Goal: Task Accomplishment & Management: Manage account settings

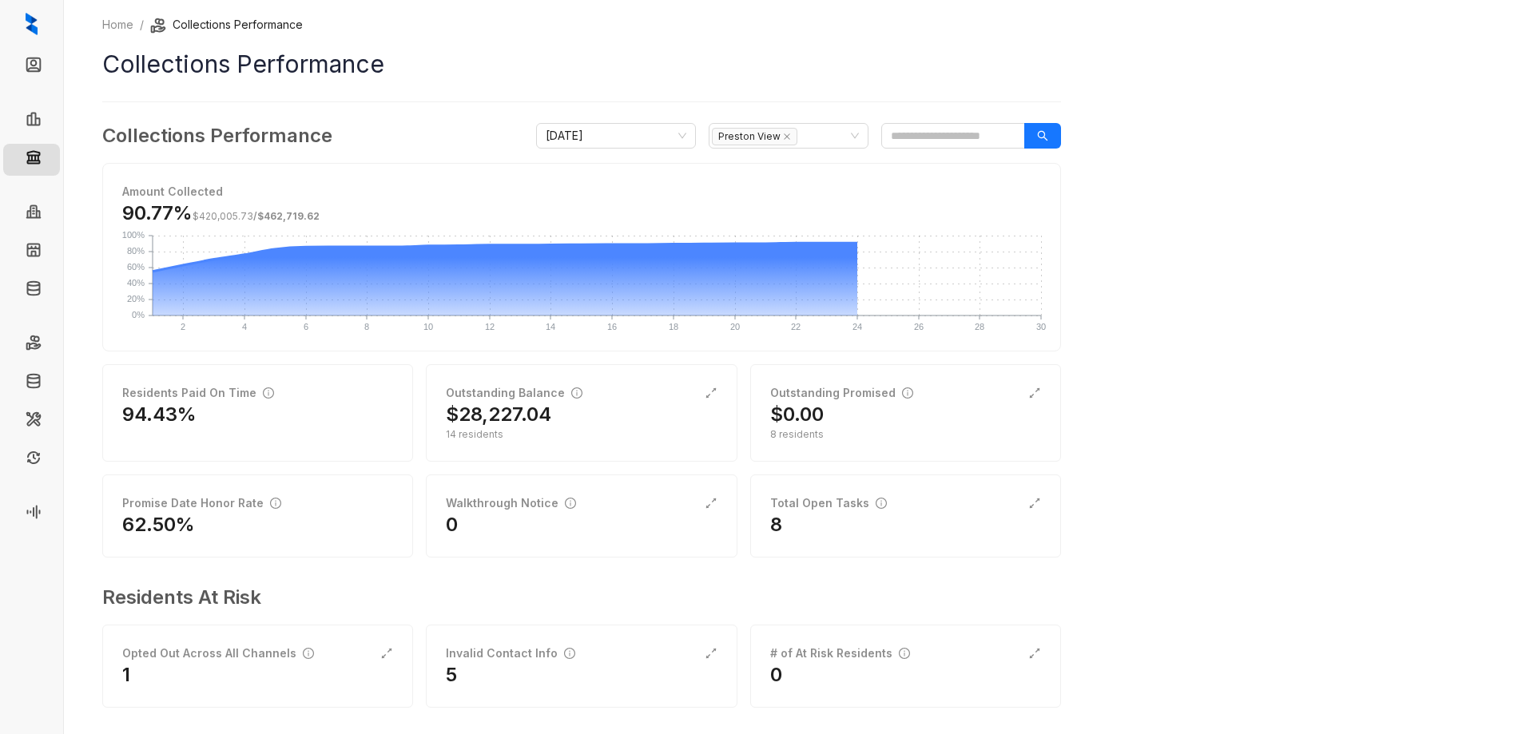
scroll to position [10, 0]
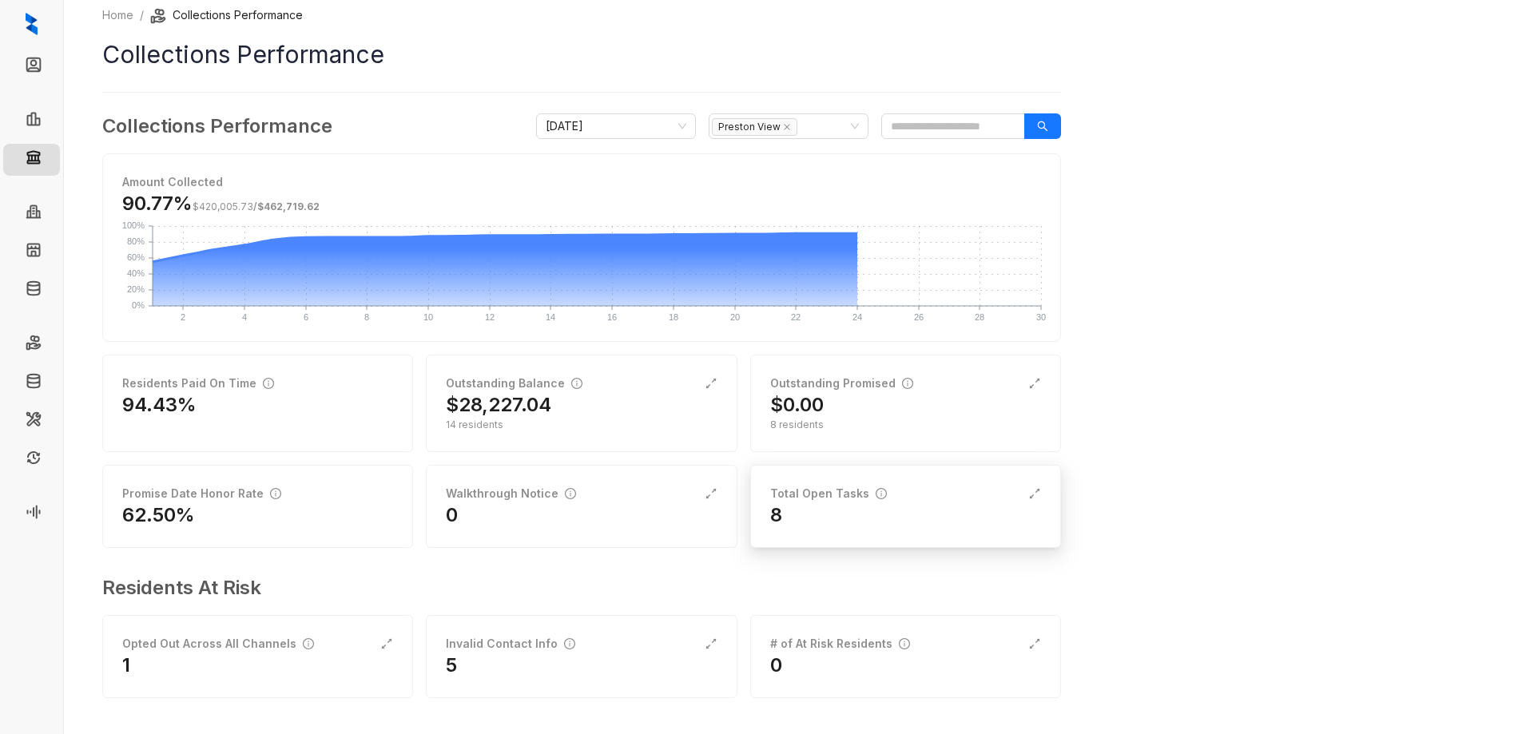
click at [933, 504] on div "8" at bounding box center [905, 516] width 271 height 26
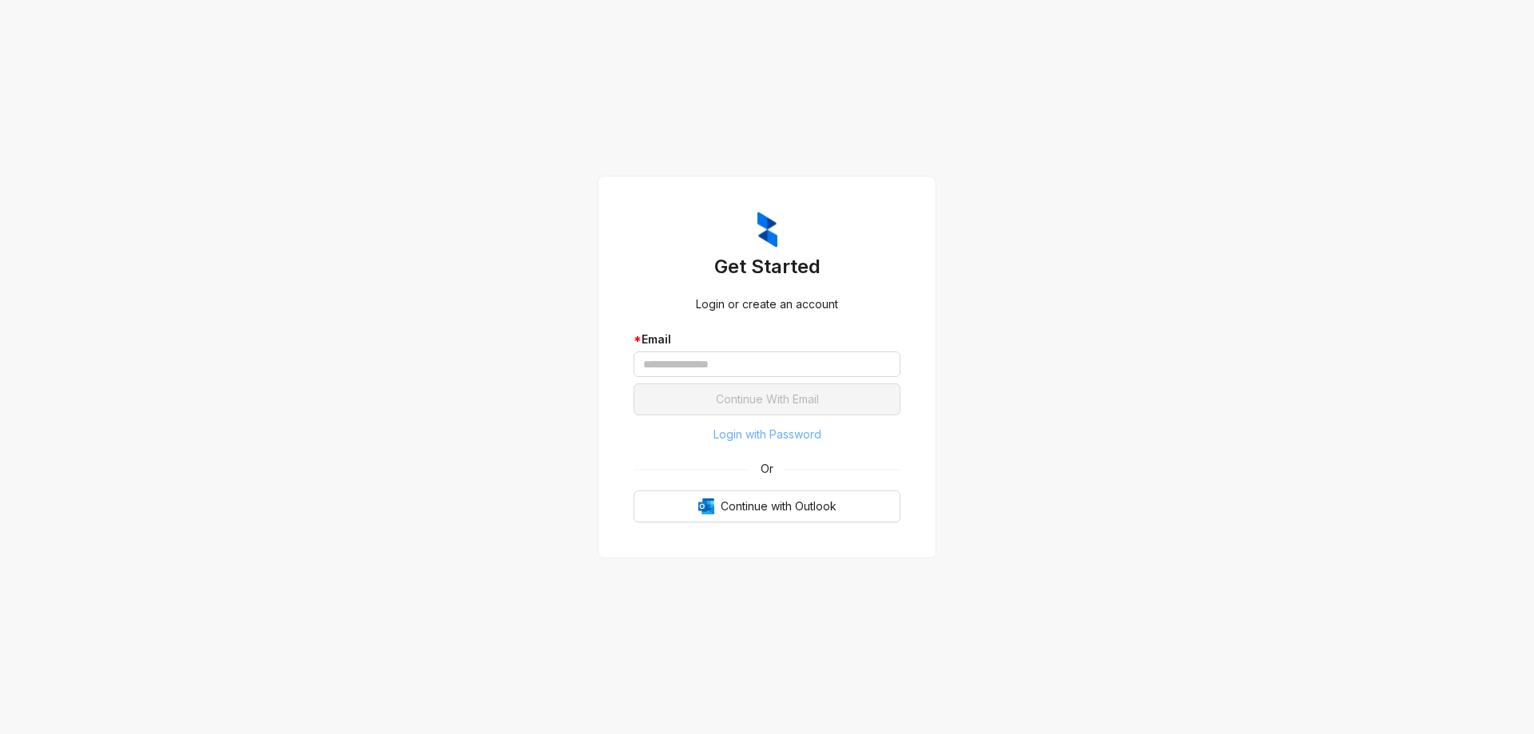
click at [746, 432] on span "Login with Password" at bounding box center [768, 435] width 108 height 18
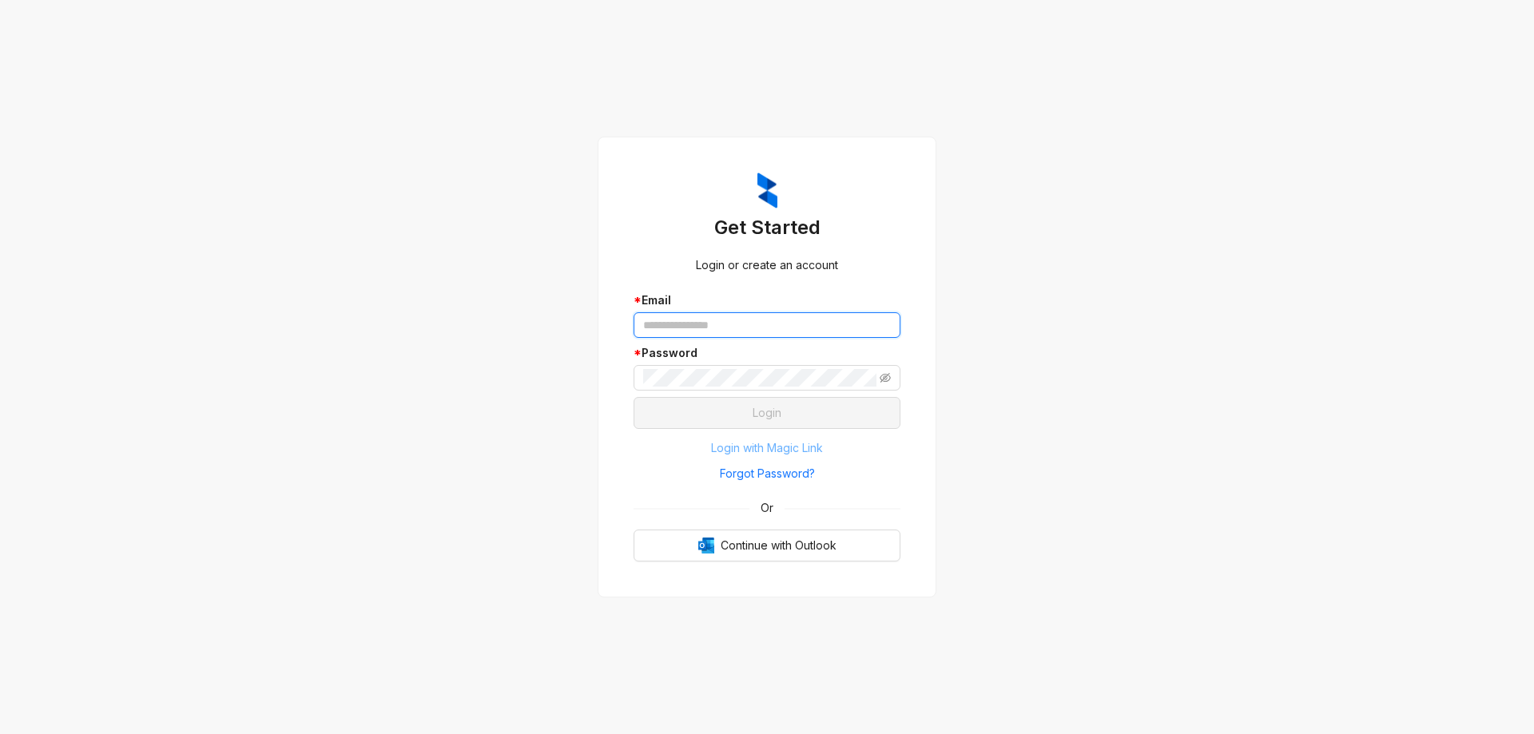
type input "**********"
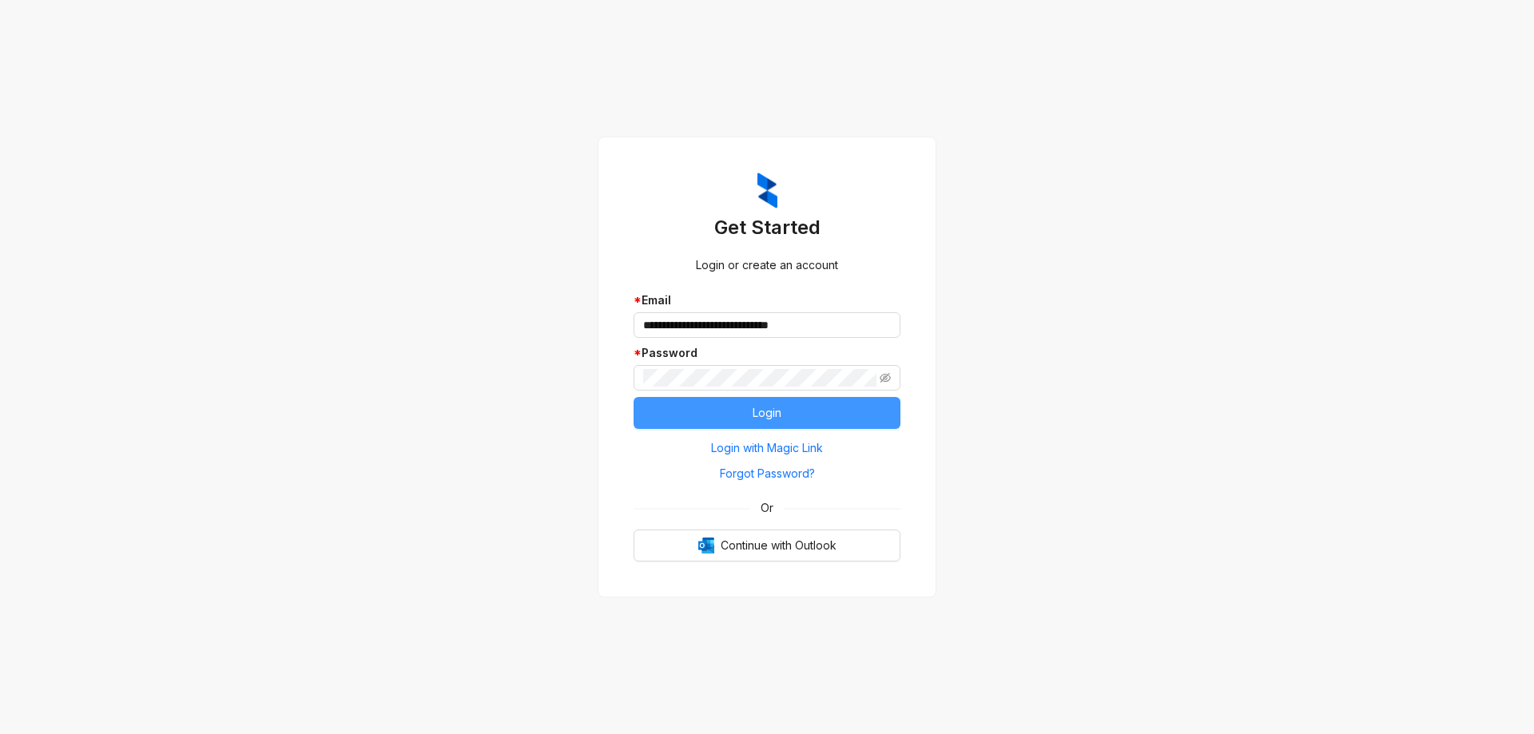
click at [766, 414] on span "Login" at bounding box center [767, 413] width 29 height 18
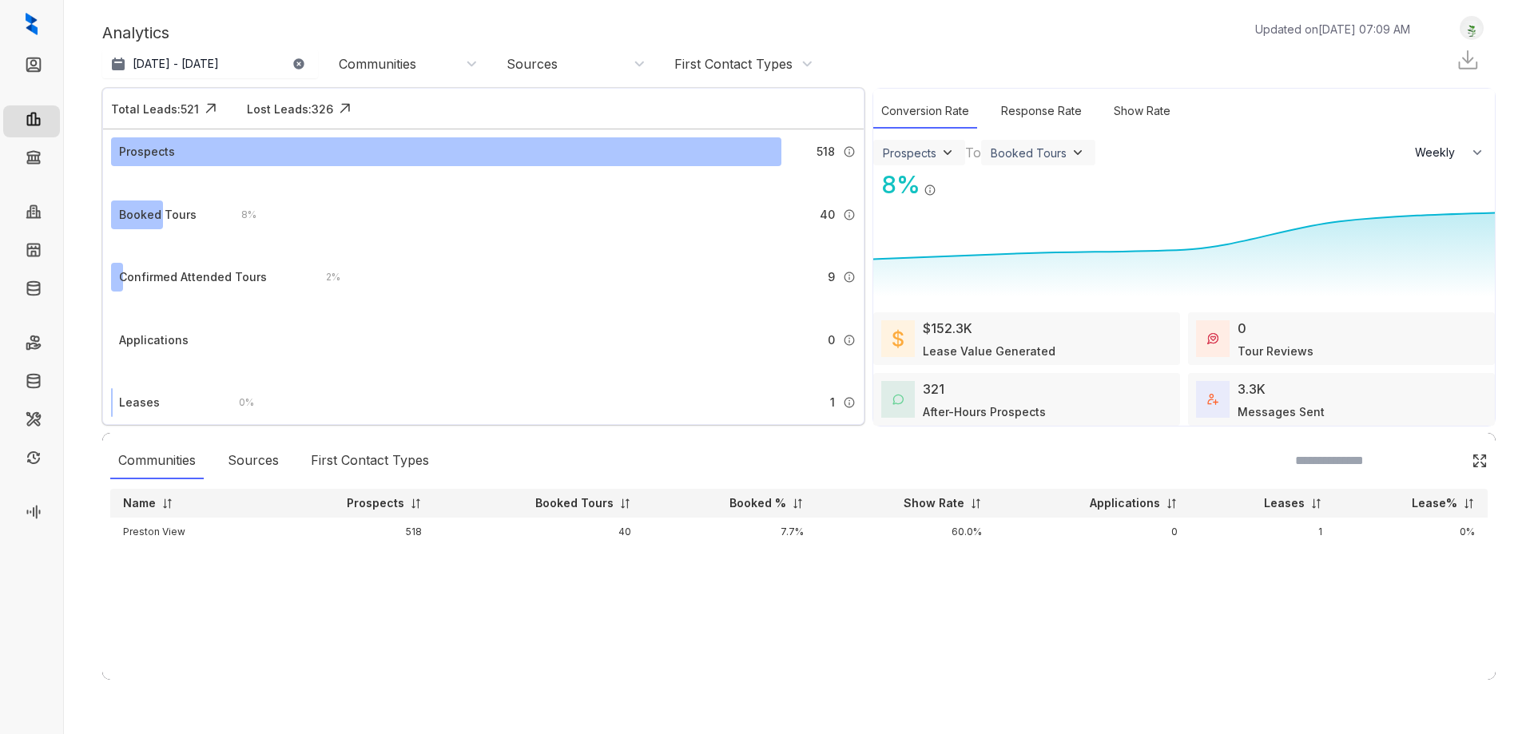
select select "******"
click at [50, 159] on link "Collections" at bounding box center [79, 160] width 58 height 32
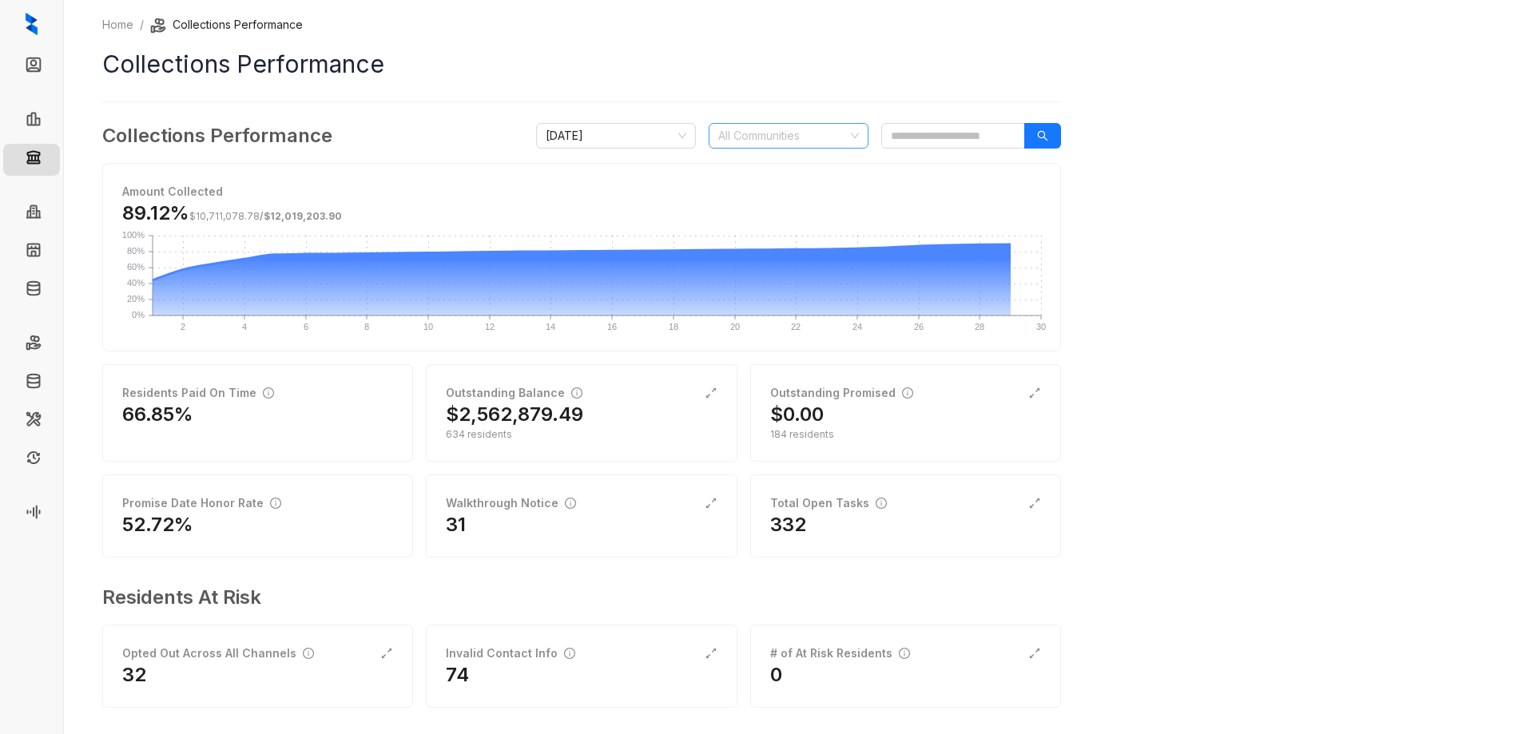
click at [849, 137] on div "All Communities" at bounding box center [789, 136] width 160 height 26
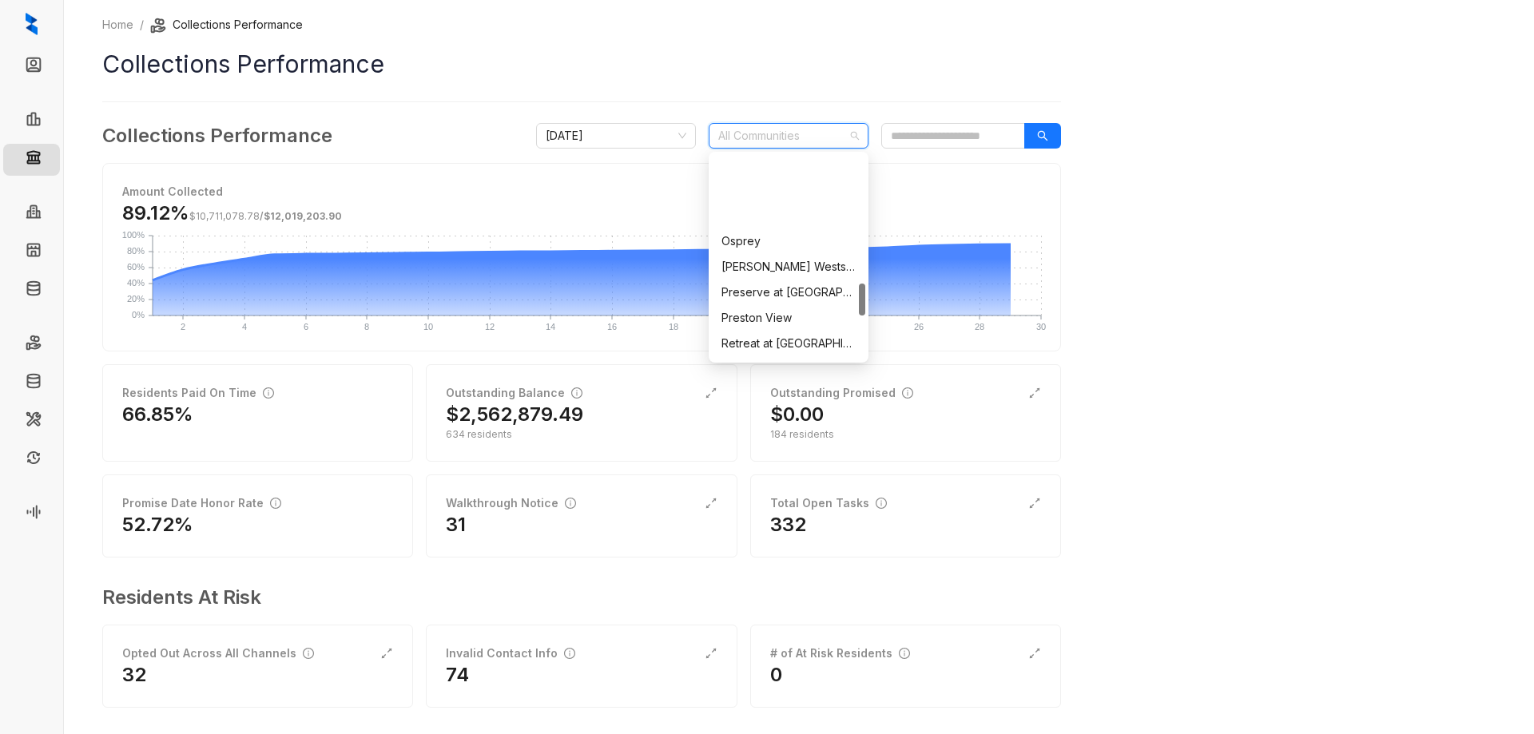
scroll to position [799, 0]
click at [758, 233] on div "Preston View" at bounding box center [789, 238] width 134 height 18
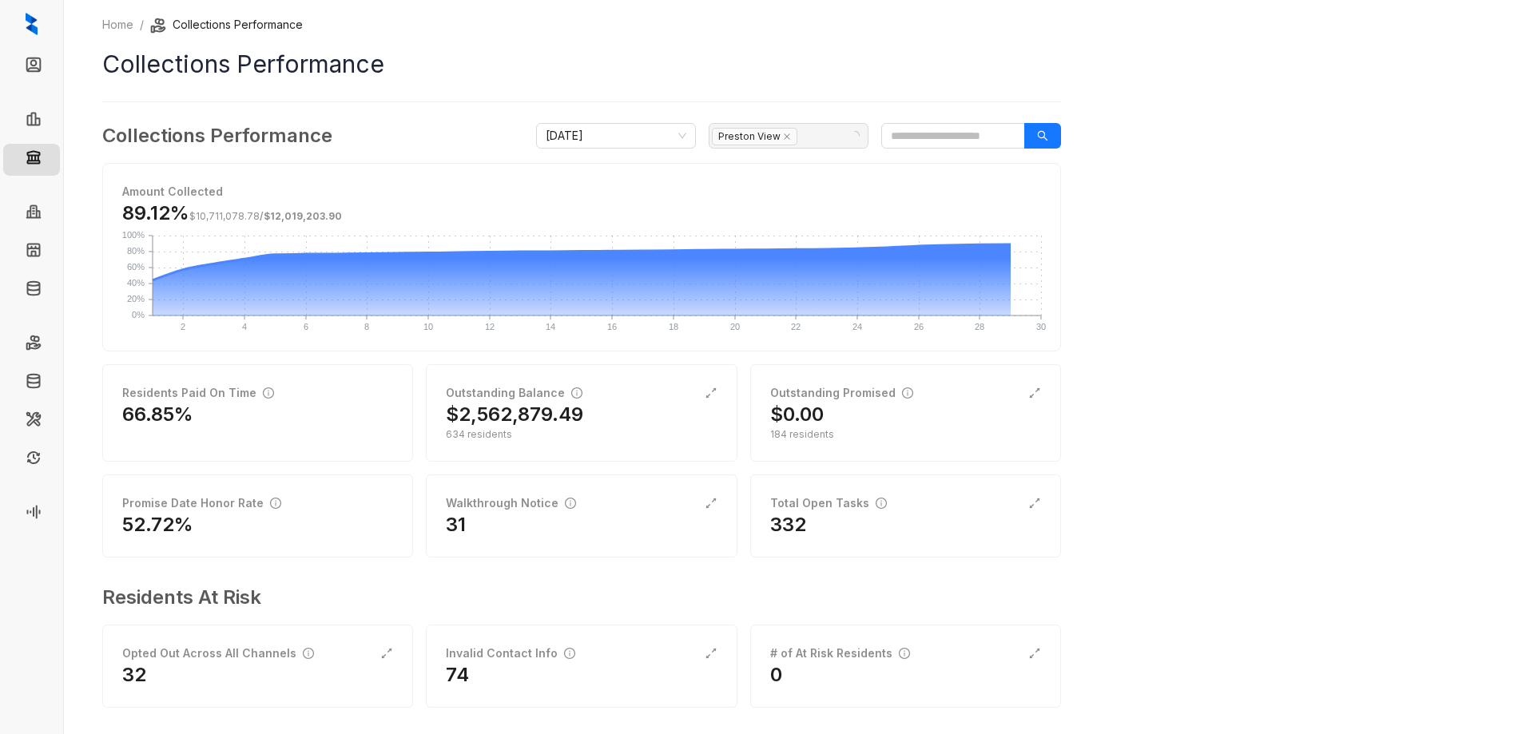
click at [1153, 123] on div "Home / Collections Performance Collections Performance Collections Performance …" at bounding box center [799, 367] width 1470 height 734
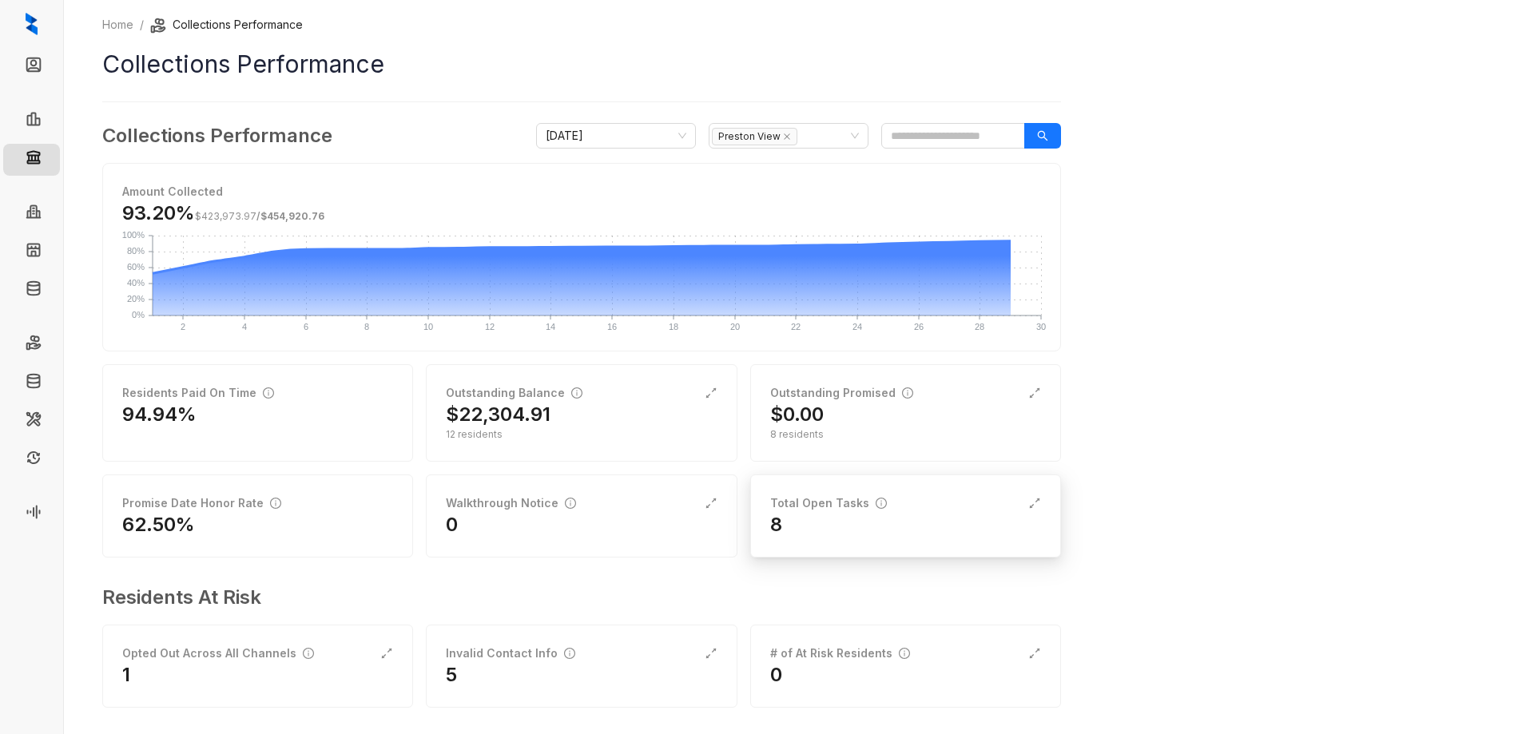
click at [956, 511] on div "Total Open Tasks" at bounding box center [905, 504] width 271 height 18
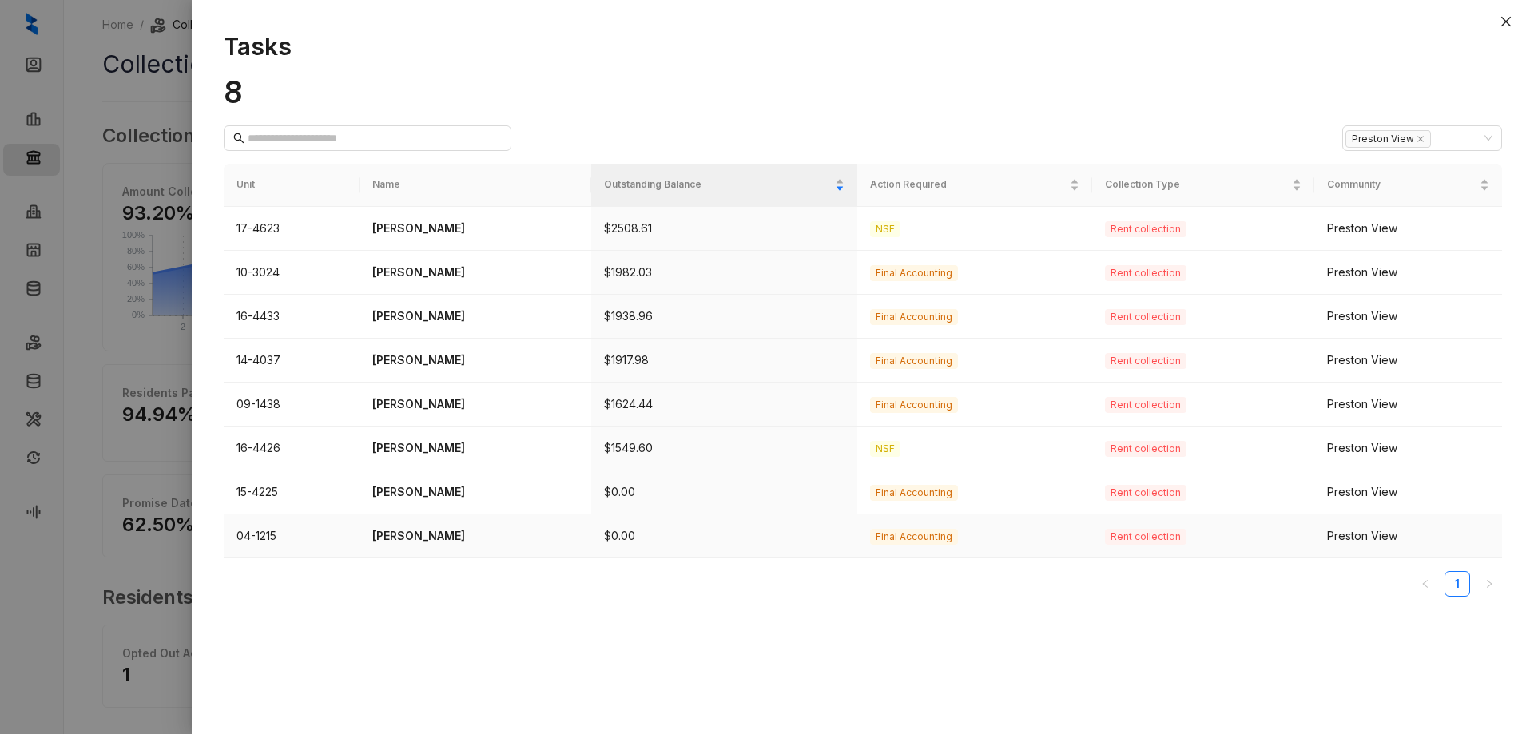
click at [300, 539] on td "04-1215" at bounding box center [292, 537] width 136 height 44
click at [428, 535] on p "Phillip Smith" at bounding box center [475, 536] width 206 height 18
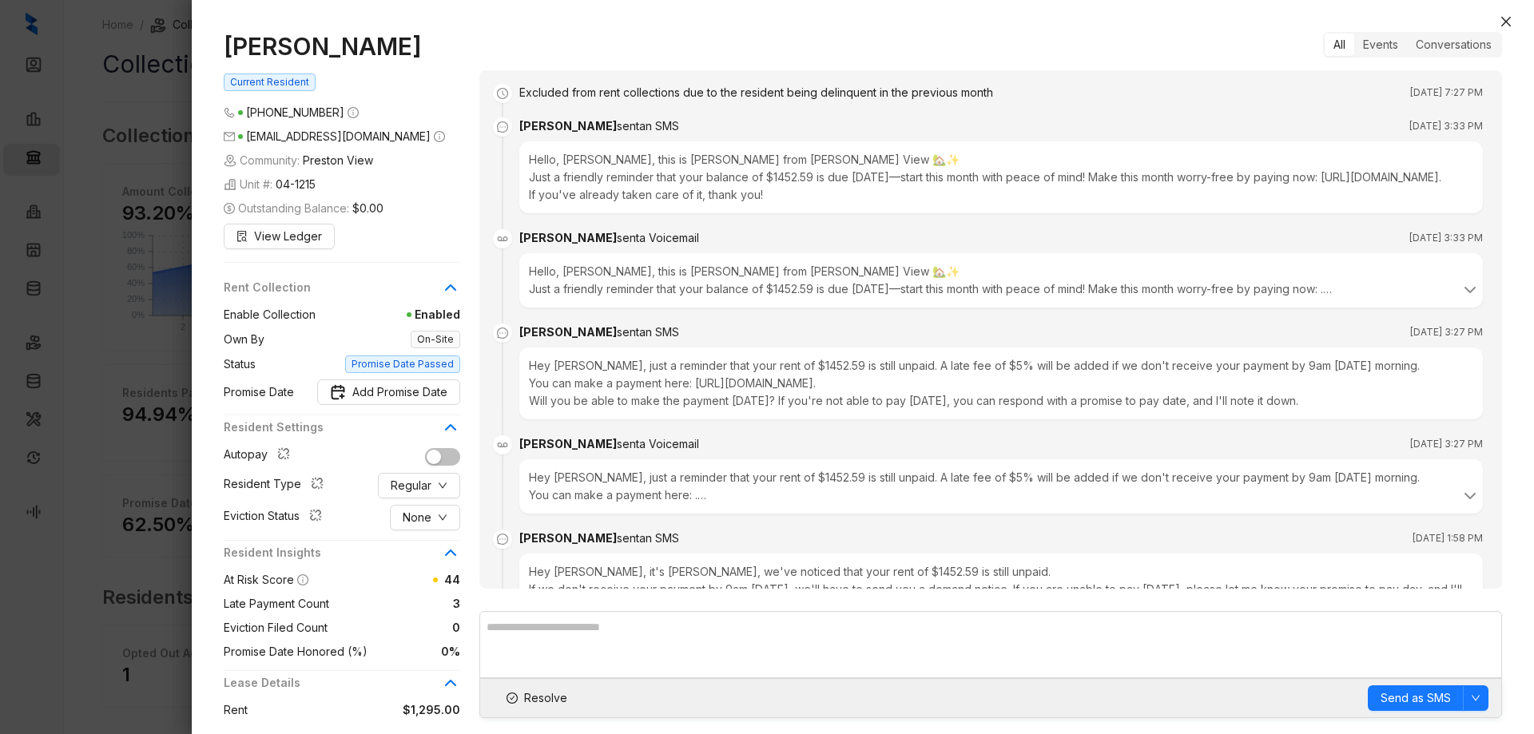
scroll to position [1338, 0]
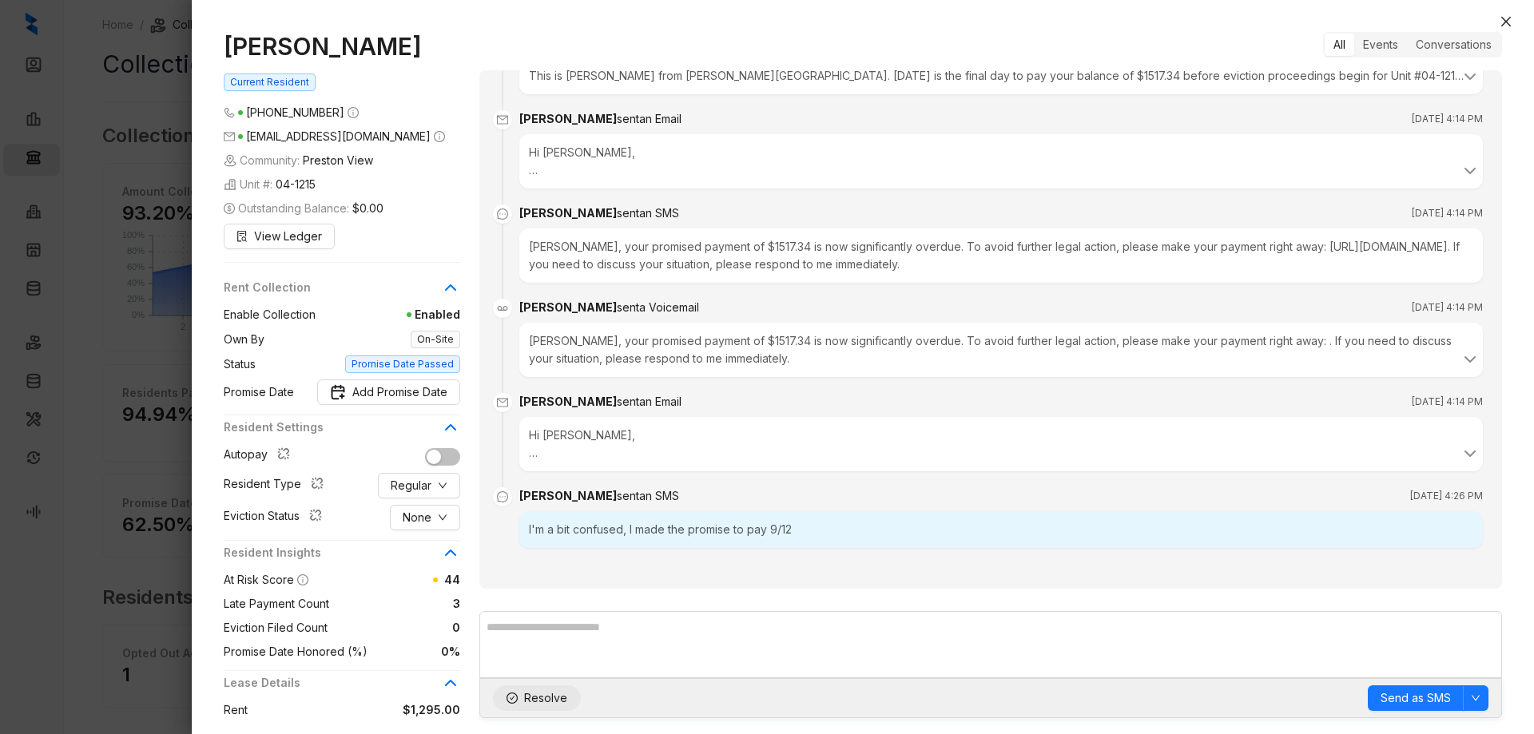
click at [512, 694] on icon "check-circle" at bounding box center [512, 698] width 11 height 11
click at [1509, 22] on icon "close" at bounding box center [1506, 21] width 13 height 13
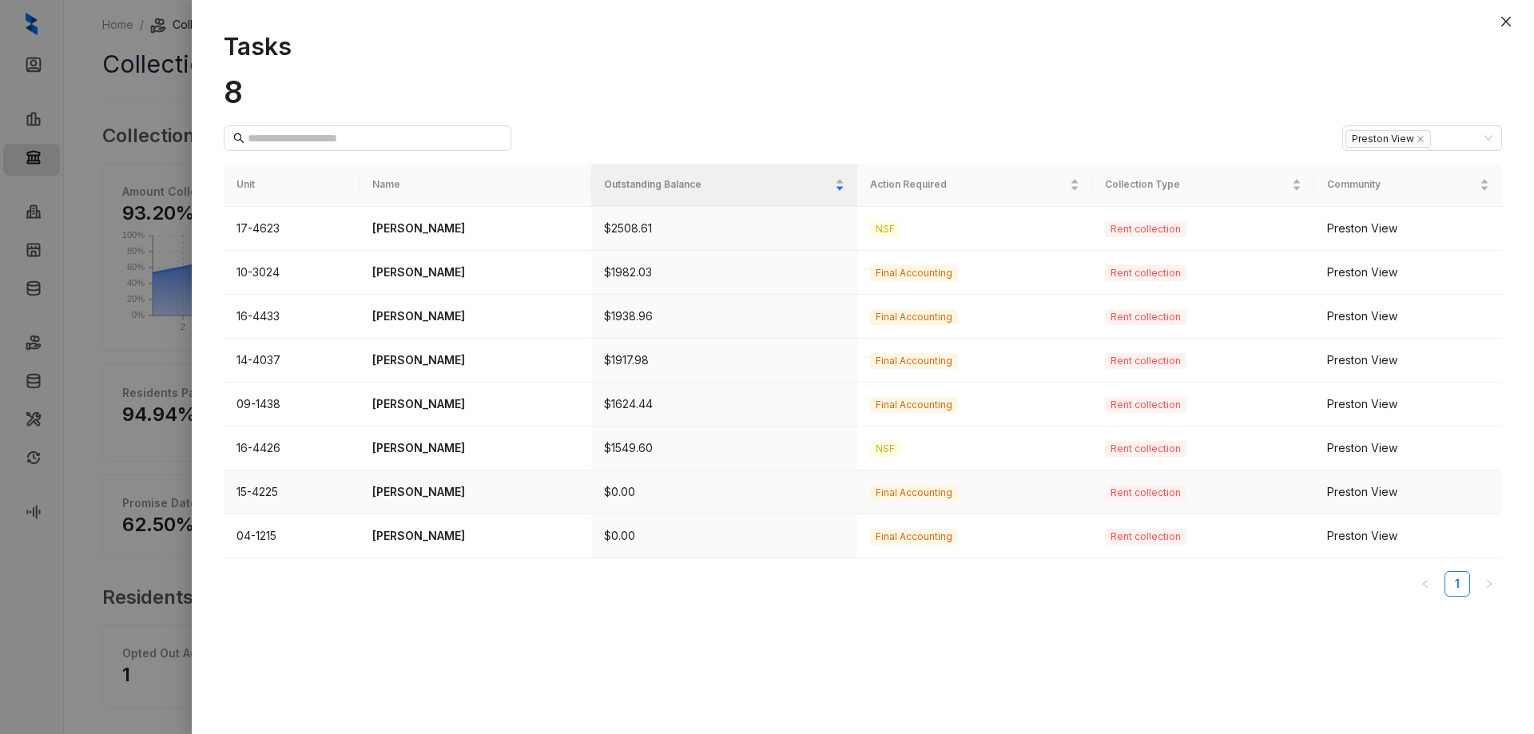
click at [400, 489] on p "Danielle Howard" at bounding box center [475, 492] width 206 height 18
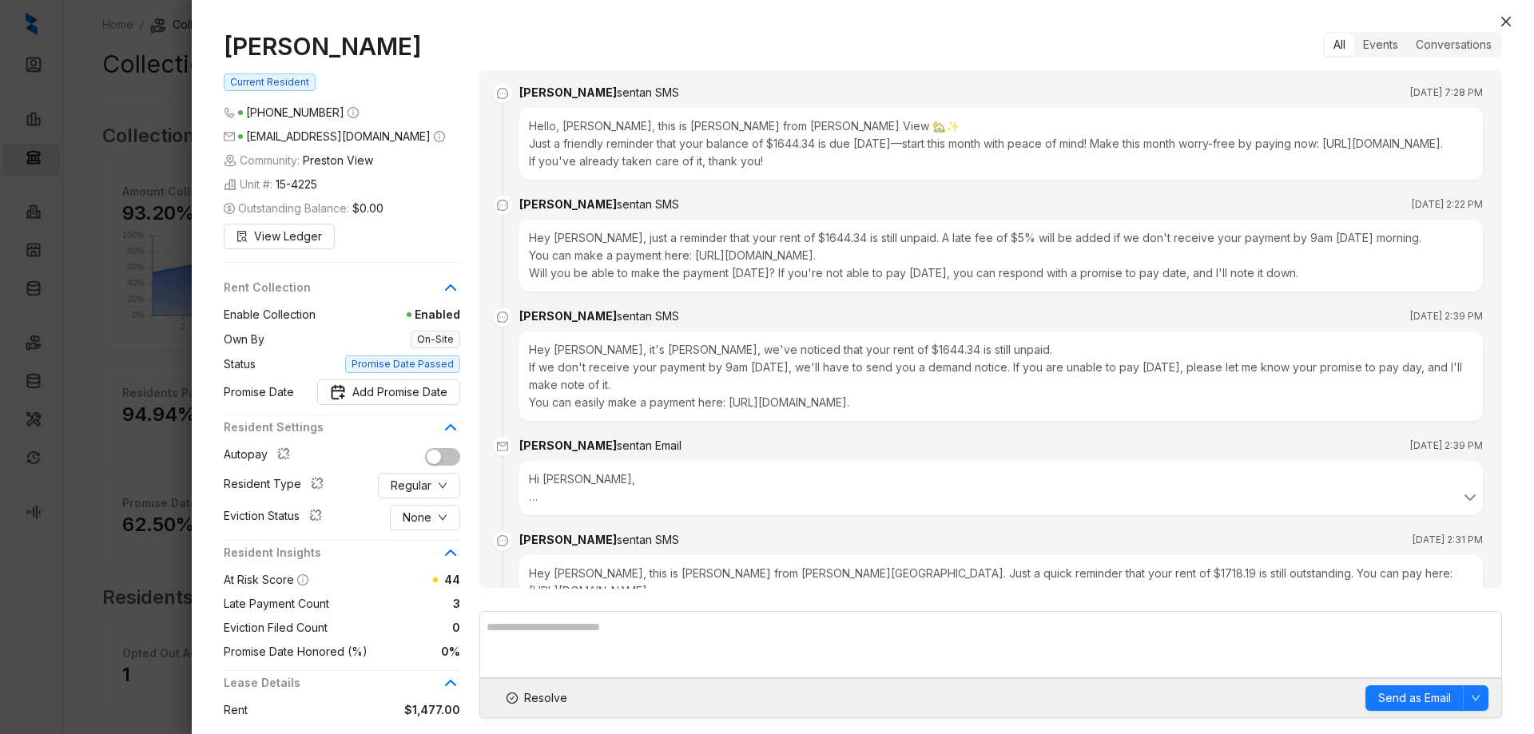
scroll to position [2518, 0]
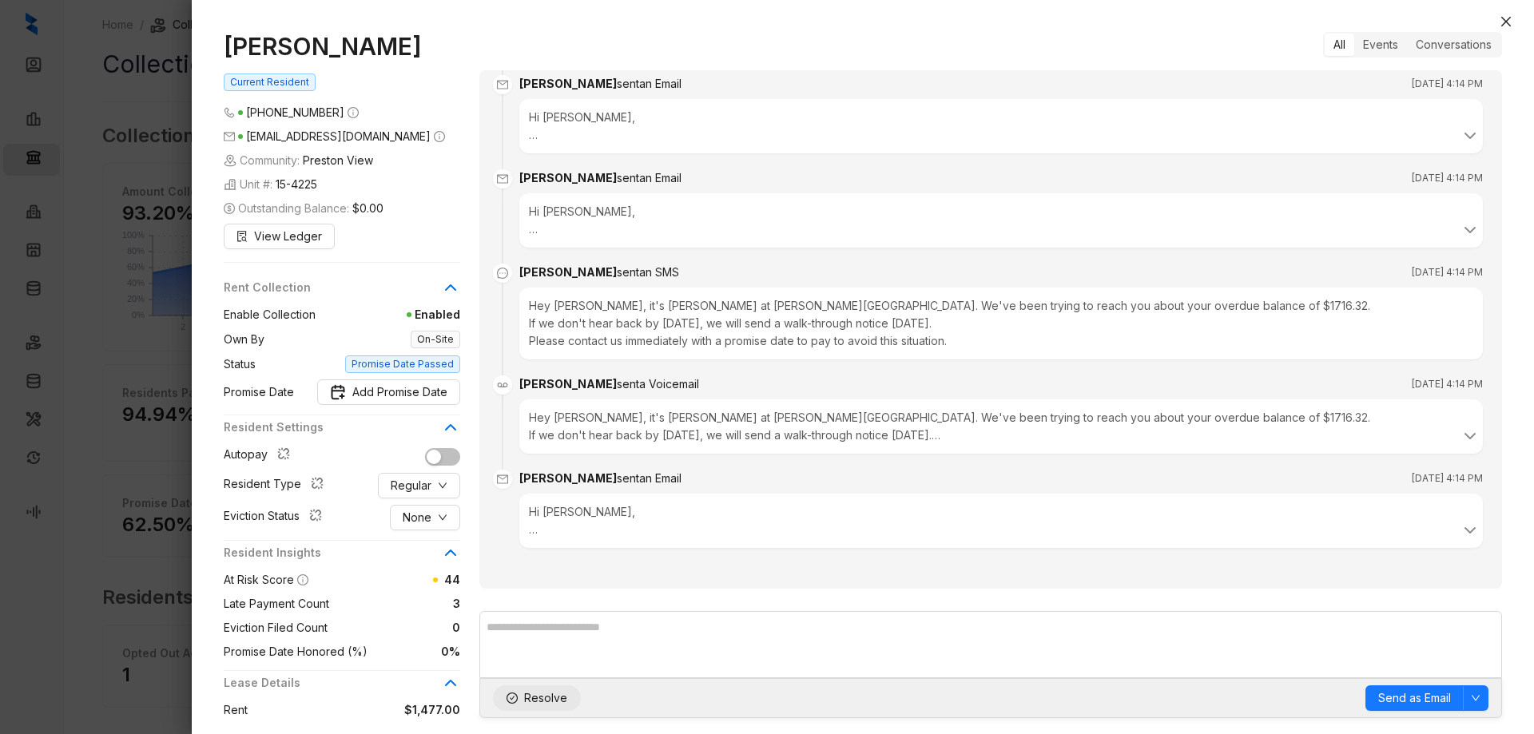
click at [511, 696] on icon "check-circle" at bounding box center [512, 698] width 11 height 11
click at [1512, 19] on icon "close" at bounding box center [1506, 21] width 13 height 13
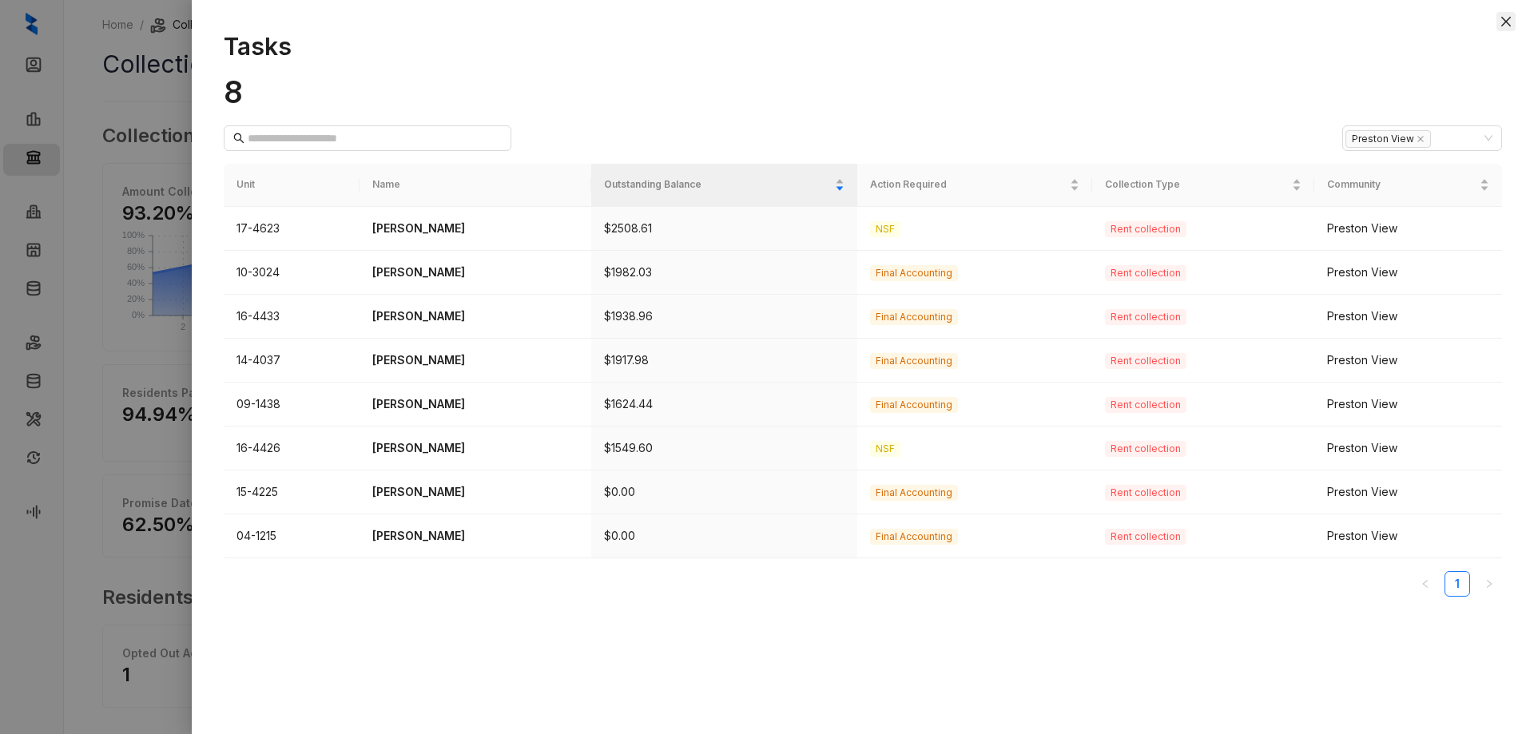
click at [1502, 18] on icon "close" at bounding box center [1506, 22] width 10 height 10
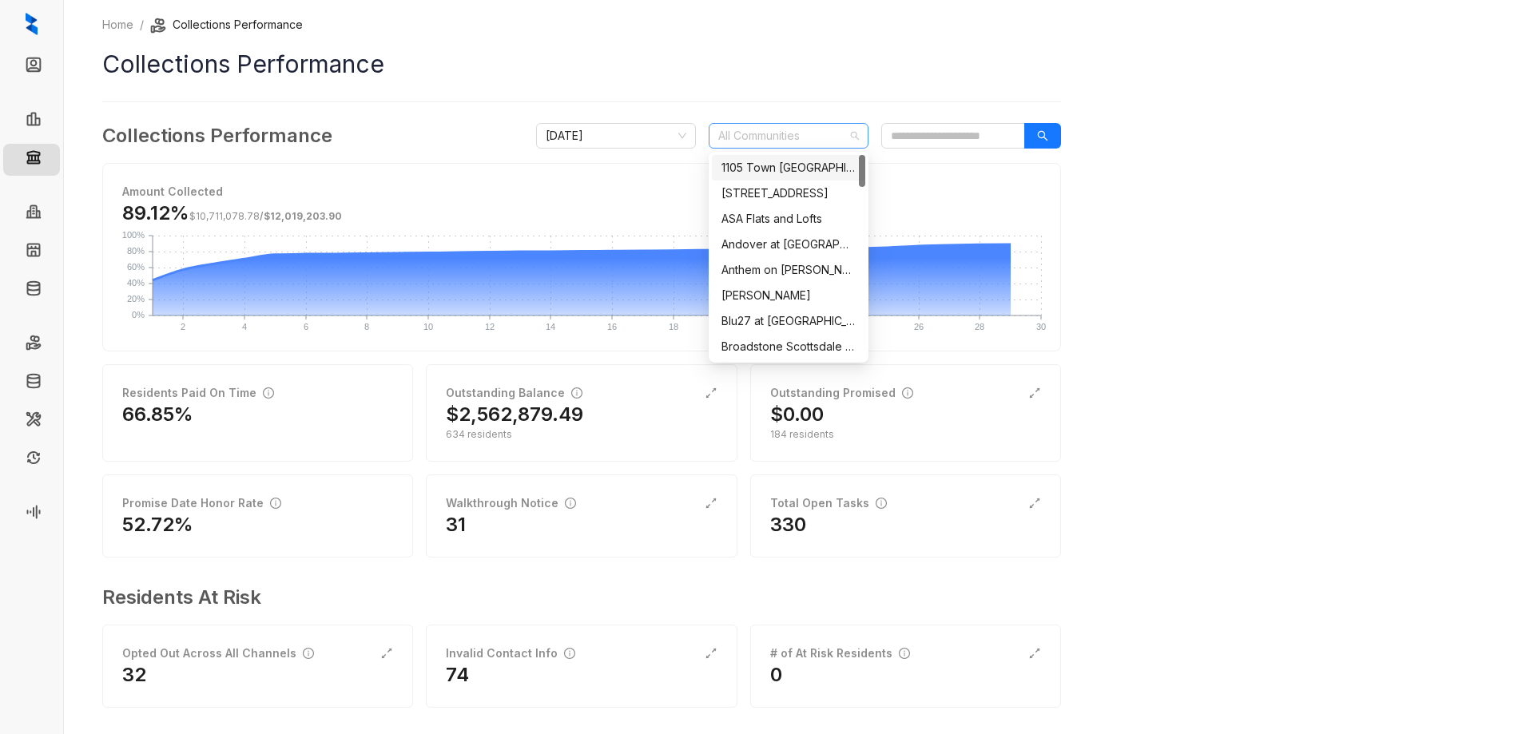
click at [819, 130] on div at bounding box center [780, 136] width 137 height 22
click at [763, 319] on div "Preston View" at bounding box center [789, 318] width 134 height 18
click at [808, 133] on div at bounding box center [780, 136] width 137 height 22
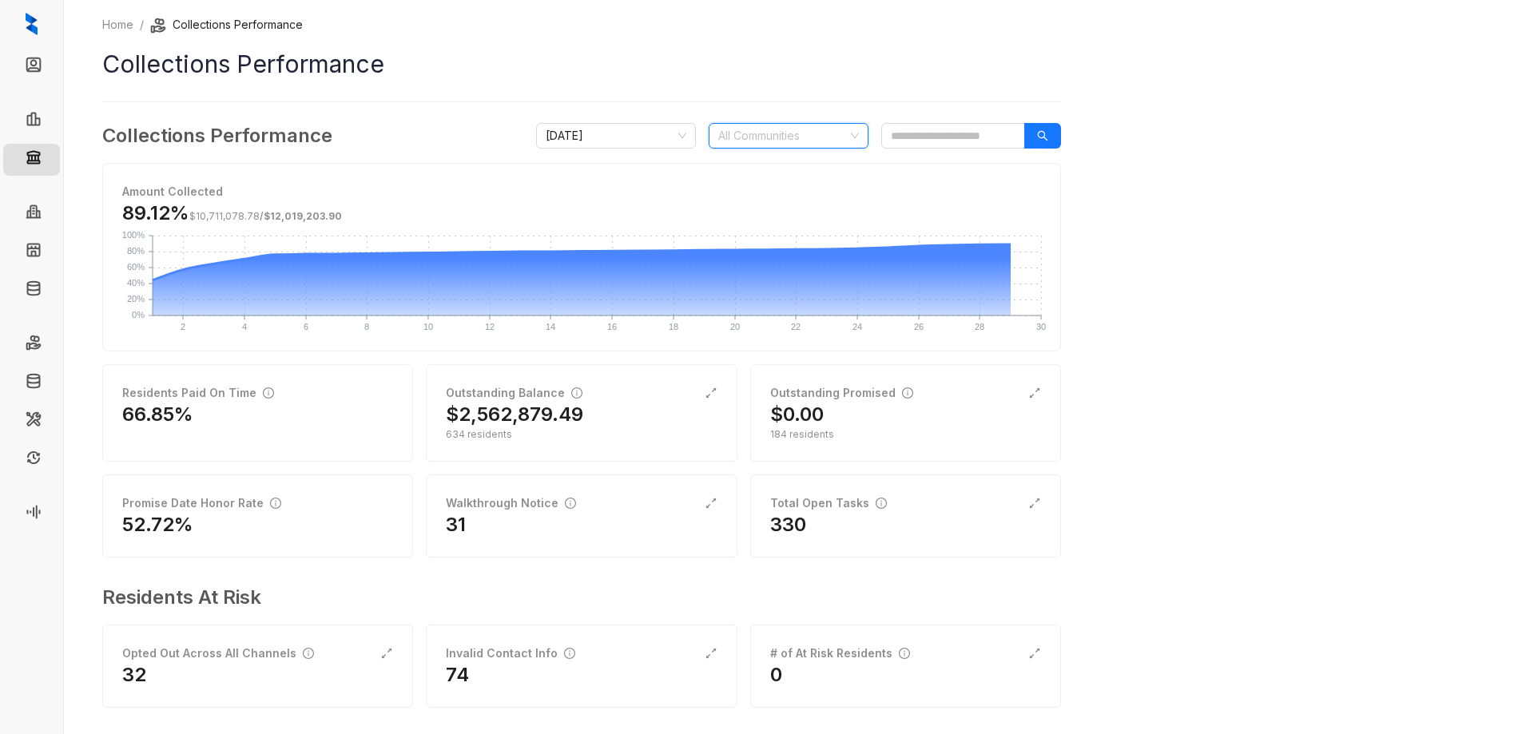
click at [808, 133] on div at bounding box center [780, 136] width 137 height 22
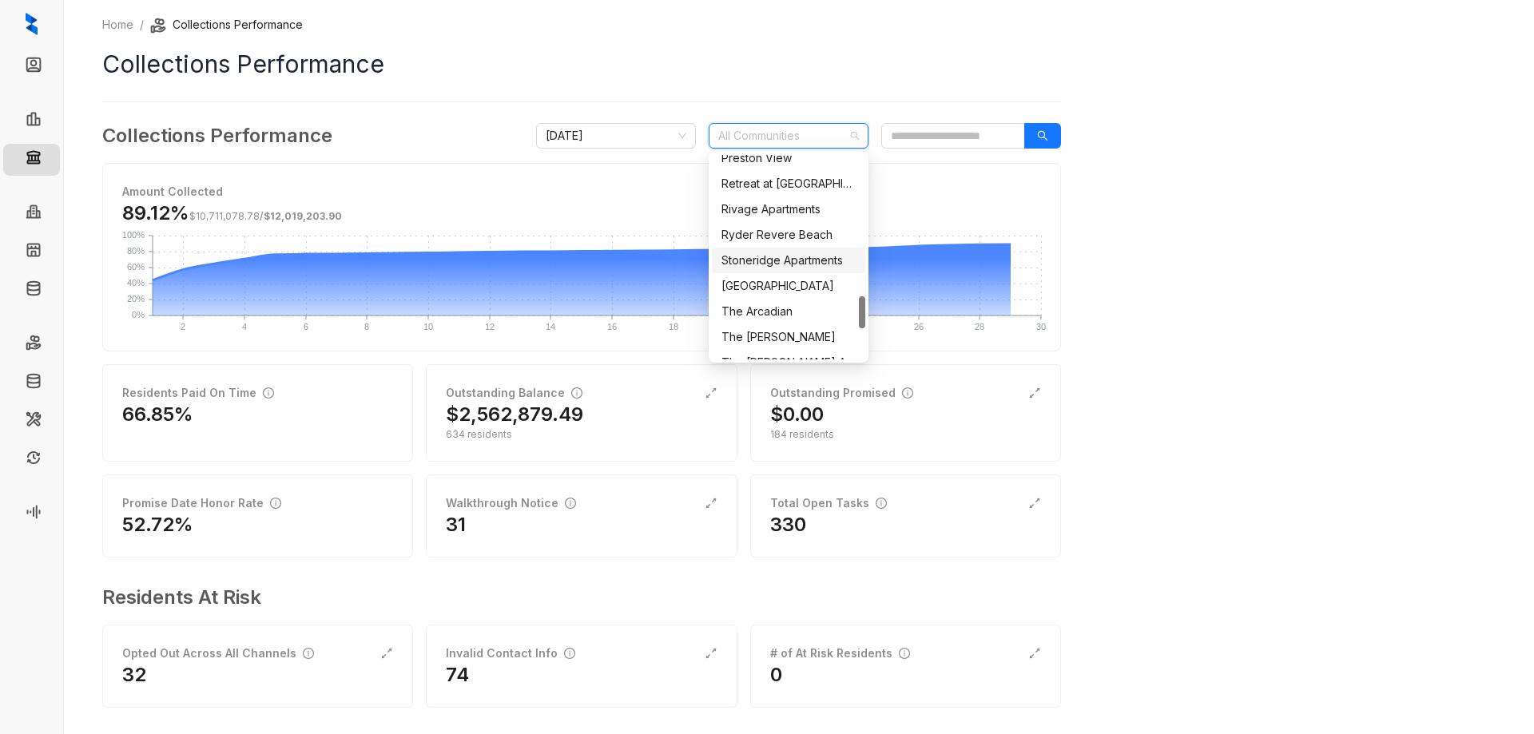
scroll to position [799, 0]
click at [766, 234] on div "Preston View" at bounding box center [789, 238] width 134 height 18
click at [1201, 162] on div "Home / Collections Performance Collections Performance Collections Performance …" at bounding box center [799, 367] width 1470 height 734
